Goal: Transaction & Acquisition: Purchase product/service

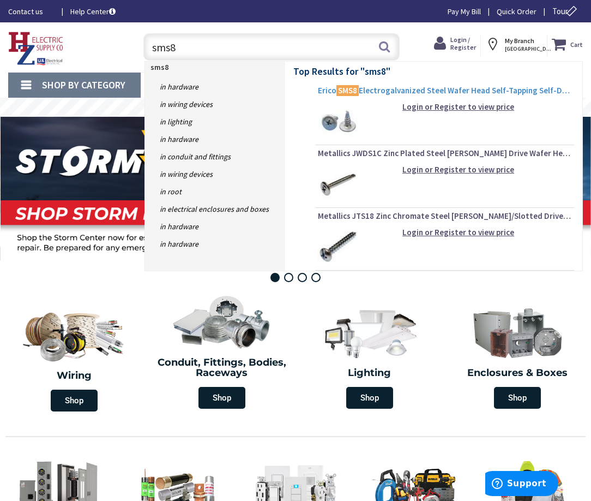
type input "sms8"
click at [396, 91] on span "Erico SMS8 Electrogalvanized Steel Wafer Head Self-Tapping Self-Drilling Screw …" at bounding box center [445, 90] width 254 height 11
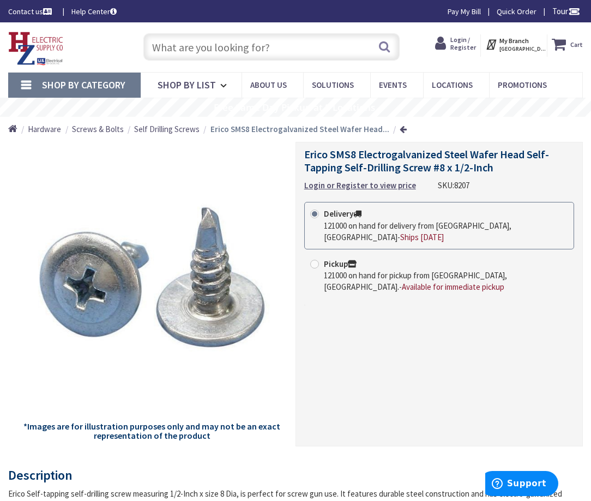
click at [447, 46] on icon at bounding box center [442, 43] width 15 height 19
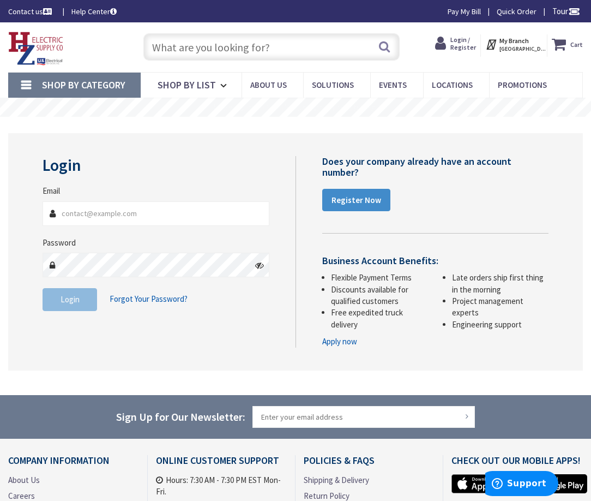
type input "ajb@aselectricalservices.com"
click at [82, 294] on button "Login" at bounding box center [70, 299] width 55 height 23
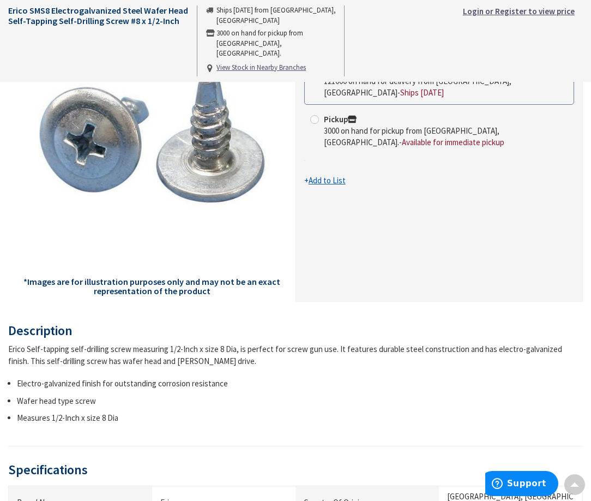
scroll to position [164, 0]
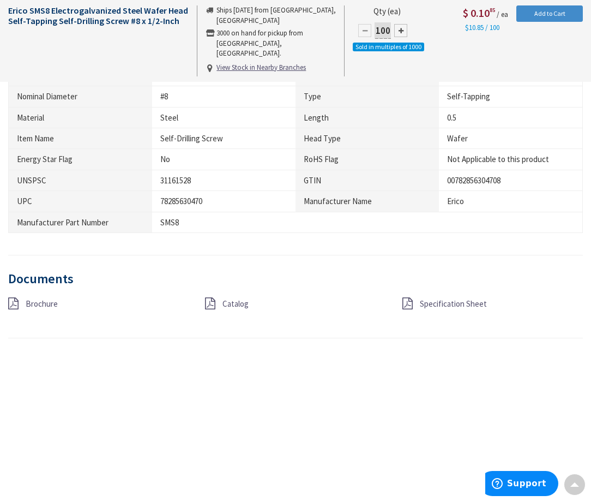
scroll to position [600, 0]
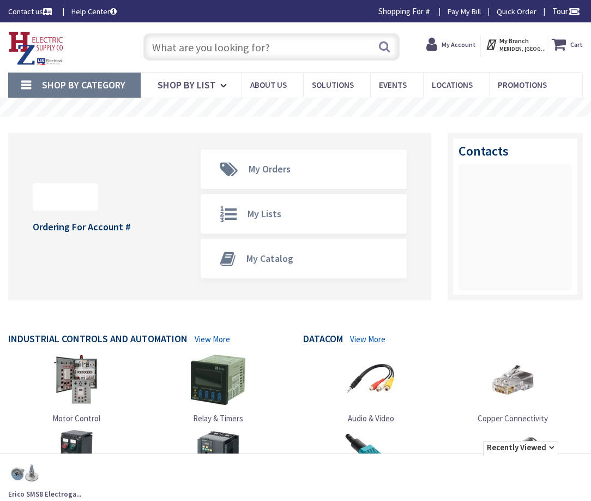
click at [303, 39] on input "text" at bounding box center [271, 46] width 256 height 27
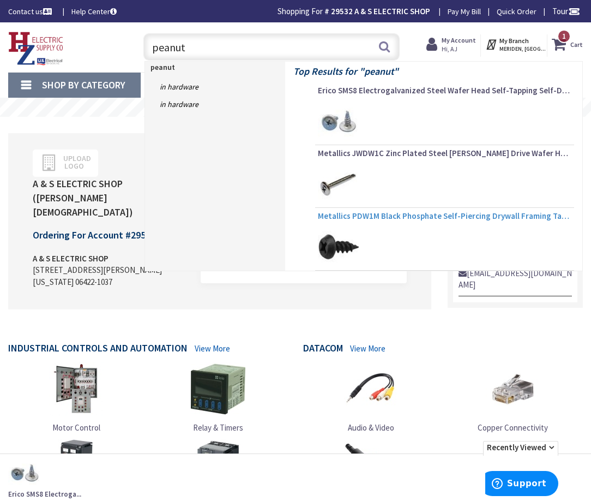
type input "peanut"
click at [389, 219] on span "Metallics PDW1M Black Phosphate Self-Piercing Drywall Framing Tapping Screw #6 …" at bounding box center [445, 215] width 254 height 11
